Goal: Navigation & Orientation: Find specific page/section

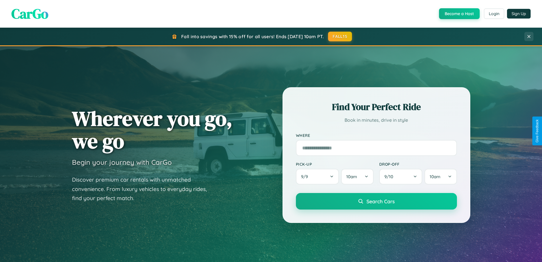
scroll to position [245, 0]
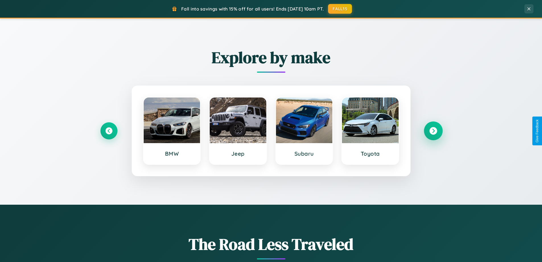
click at [433, 131] on icon at bounding box center [434, 131] width 8 height 8
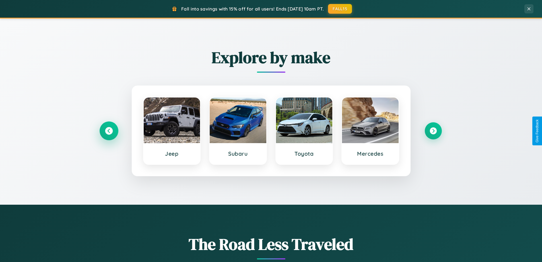
click at [109, 131] on icon at bounding box center [109, 131] width 8 height 8
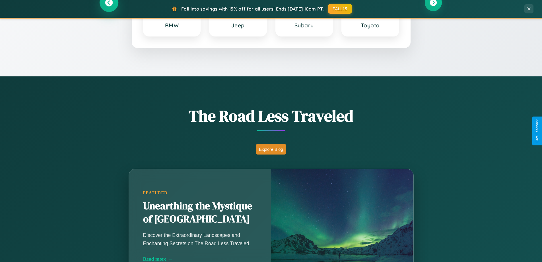
scroll to position [501, 0]
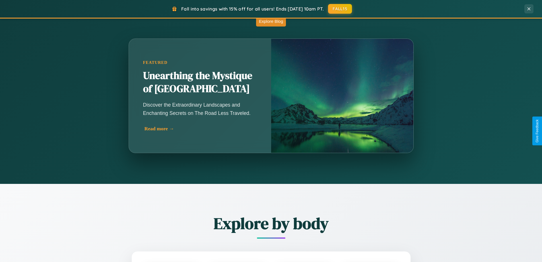
click at [200, 131] on div "Read more →" at bounding box center [202, 129] width 114 height 6
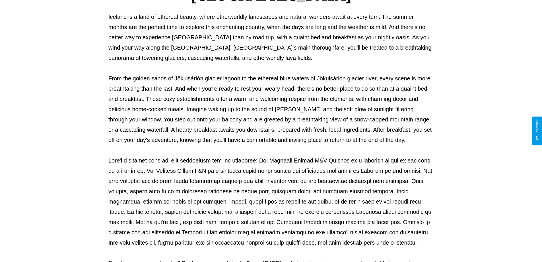
scroll to position [184, 0]
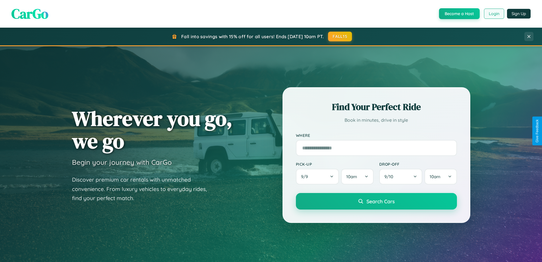
click at [494, 14] on button "Login" at bounding box center [494, 14] width 20 height 10
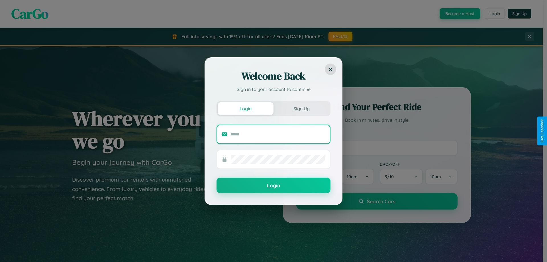
click at [278, 134] on input "text" at bounding box center [278, 134] width 95 height 9
type input "**********"
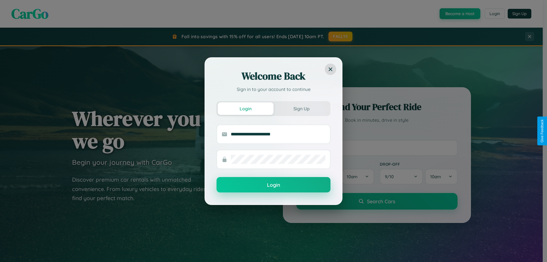
click at [273, 185] on button "Login" at bounding box center [273, 184] width 114 height 15
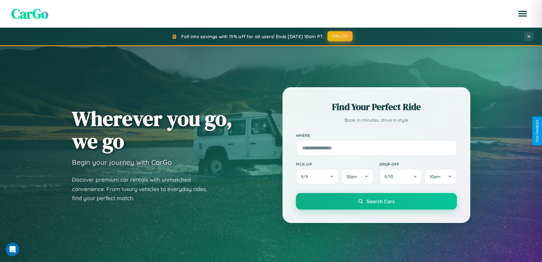
click at [340, 36] on button "FALL15" at bounding box center [340, 36] width 25 height 10
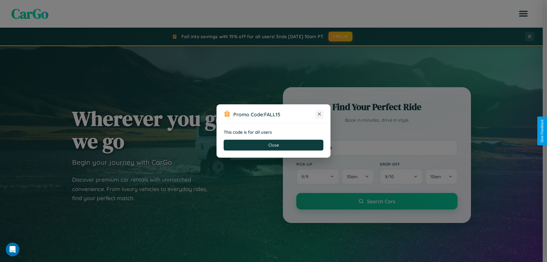
click at [319, 114] on icon at bounding box center [319, 114] width 6 height 6
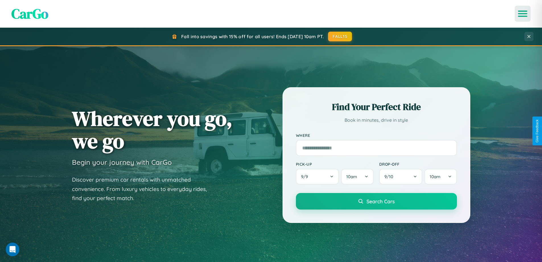
click at [523, 14] on icon "Open menu" at bounding box center [523, 13] width 8 height 5
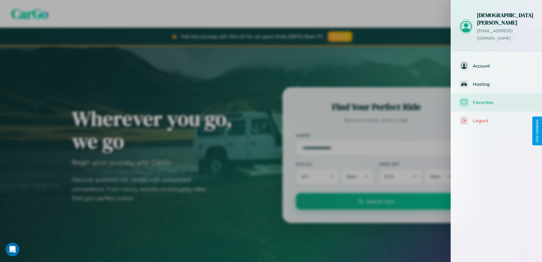
click at [497, 99] on span "Favorites" at bounding box center [503, 102] width 61 height 6
